Goal: Task Accomplishment & Management: Use online tool/utility

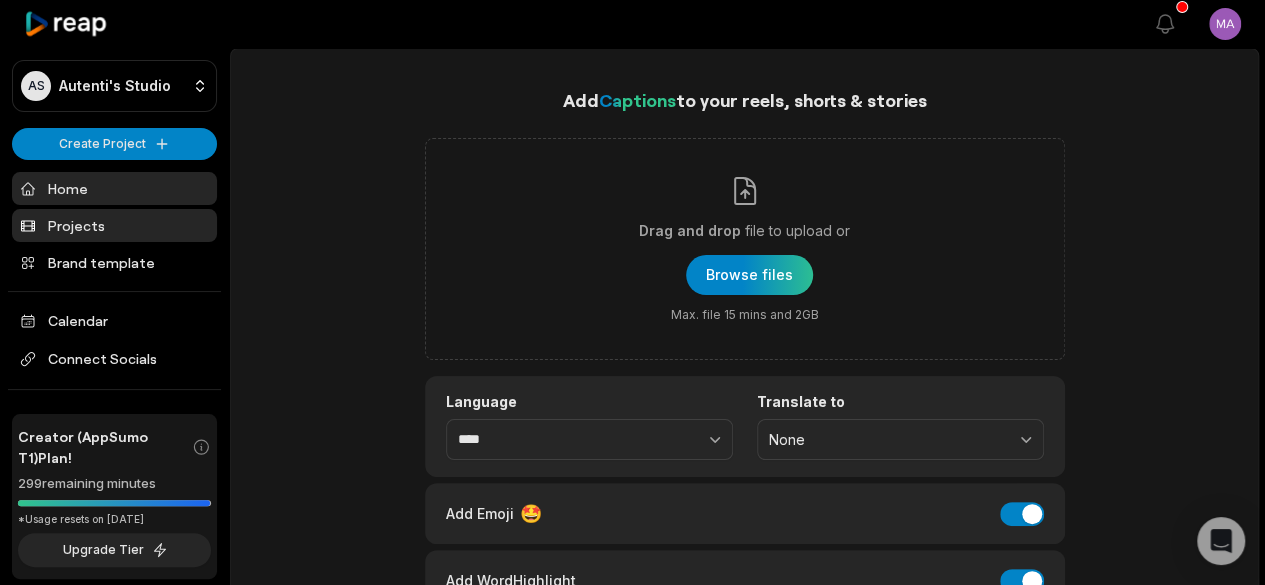
click at [66, 232] on link "Projects" at bounding box center [114, 225] width 205 height 33
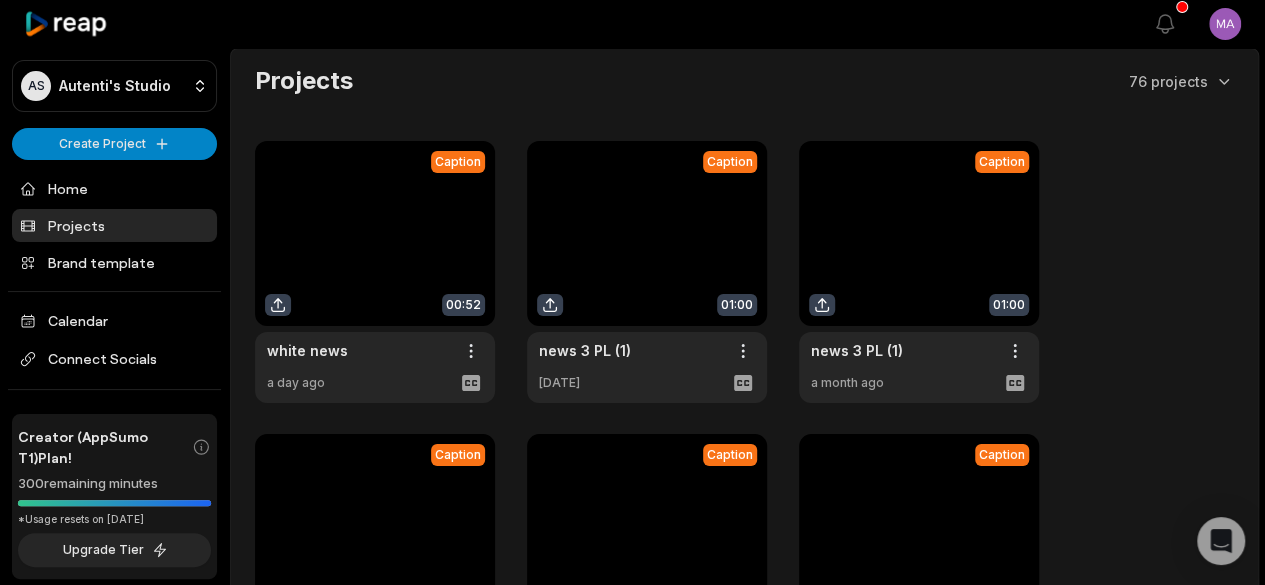
click at [390, 241] on link at bounding box center [375, 272] width 240 height 262
